Goal: Task Accomplishment & Management: Manage account settings

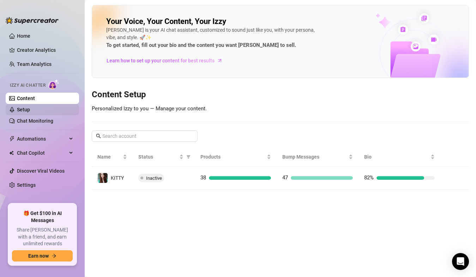
click at [24, 113] on link "Setup" at bounding box center [23, 110] width 13 height 6
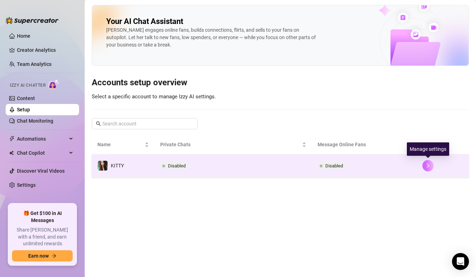
click at [428, 167] on icon "right" at bounding box center [428, 166] width 2 height 4
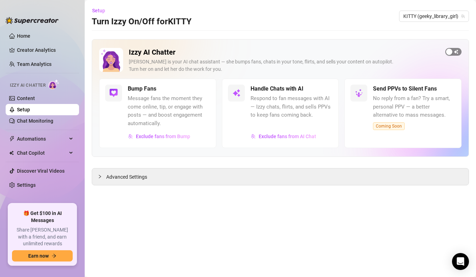
click at [451, 51] on div "button" at bounding box center [449, 52] width 6 height 6
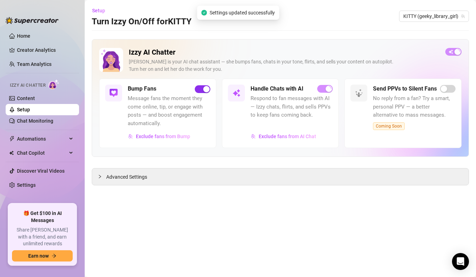
click at [202, 90] on button "button" at bounding box center [203, 89] width 16 height 8
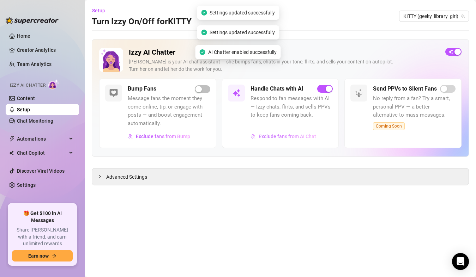
click at [276, 136] on span "Exclude fans from AI Chat" at bounding box center [288, 137] width 58 height 6
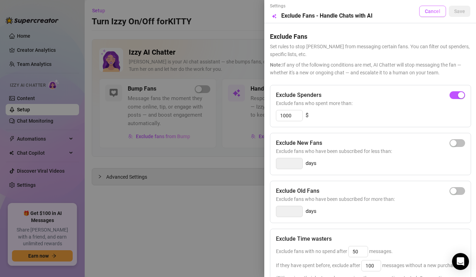
click at [431, 13] on span "Cancel" at bounding box center [433, 11] width 16 height 6
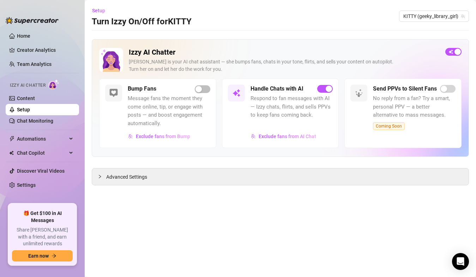
click at [227, 229] on main "Setup Turn Izzy On/Off for KITTY KITTY (geeky_library_girl) Izzy AI Chatter [PE…" at bounding box center [280, 138] width 391 height 277
click at [115, 176] on span "Advanced Settings" at bounding box center [126, 177] width 41 height 8
